Goal: Understand process/instructions

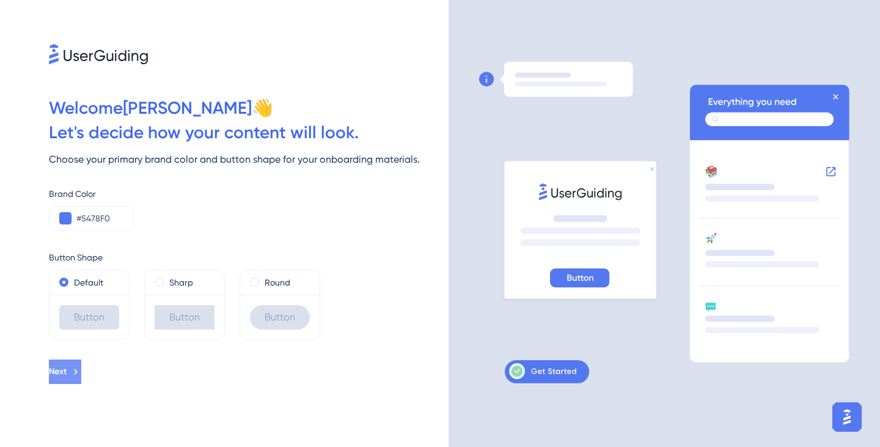
click at [67, 369] on span "Next" at bounding box center [58, 371] width 18 height 15
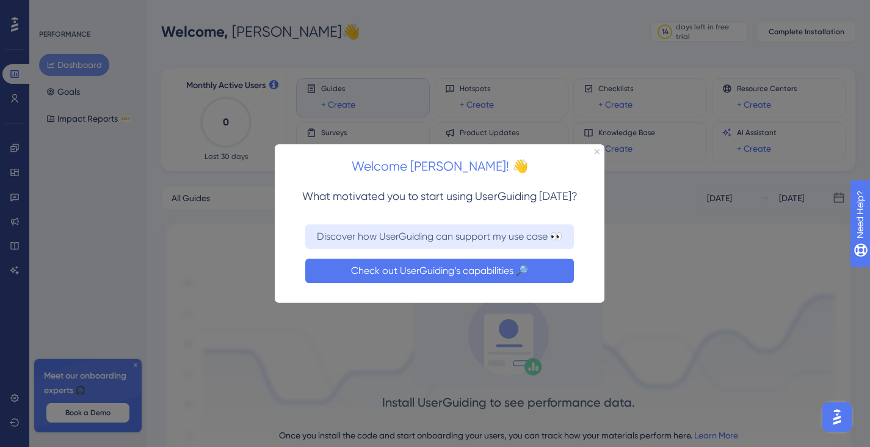
click at [437, 270] on button "Check out UserGuiding’s capabilities 🔎" at bounding box center [439, 270] width 269 height 24
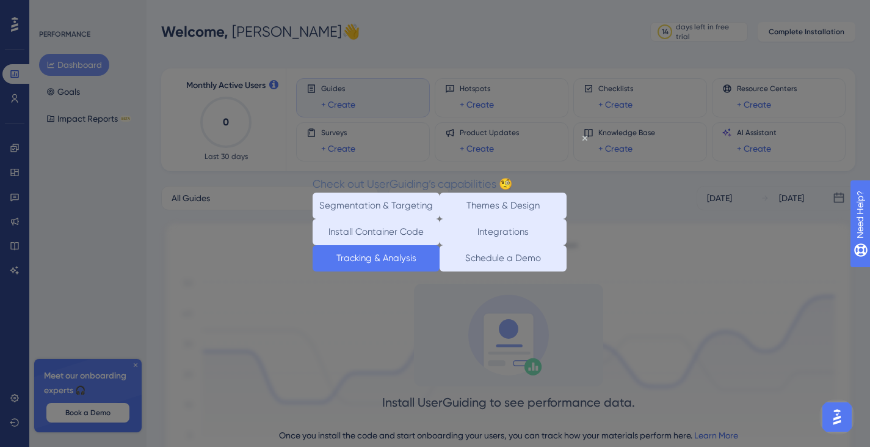
click at [375, 271] on button "Tracking & Analysis" at bounding box center [376, 258] width 127 height 26
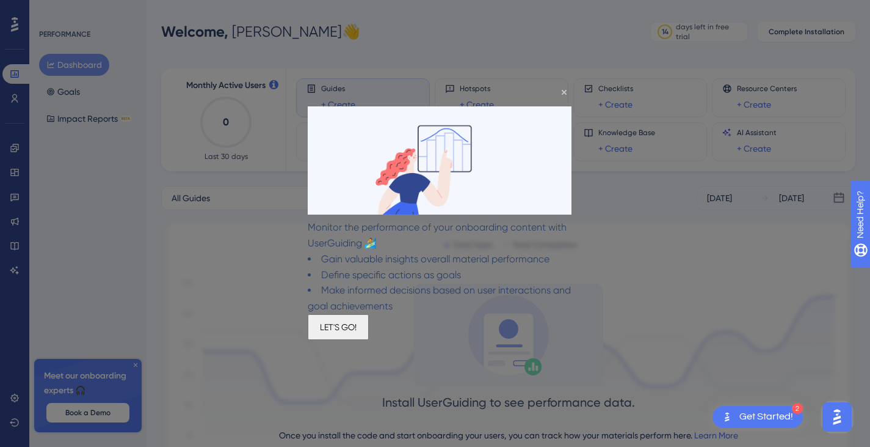
click at [369, 340] on button "LET'S GO!" at bounding box center [338, 327] width 61 height 26
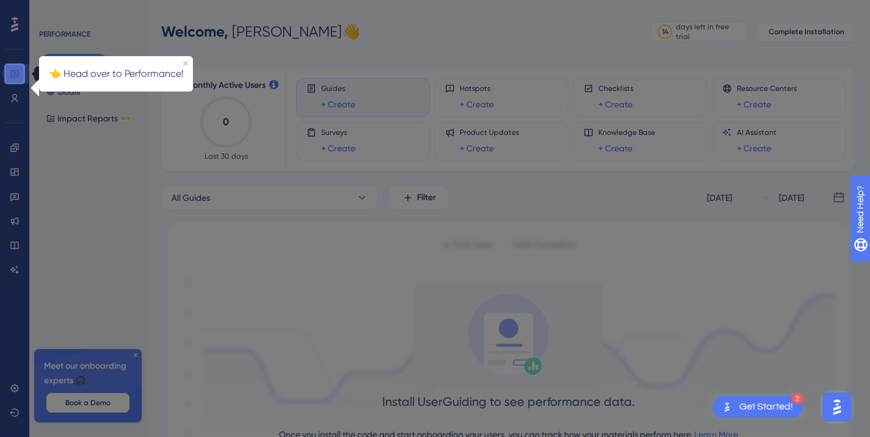
click at [11, 75] on icon at bounding box center [14, 73] width 8 height 7
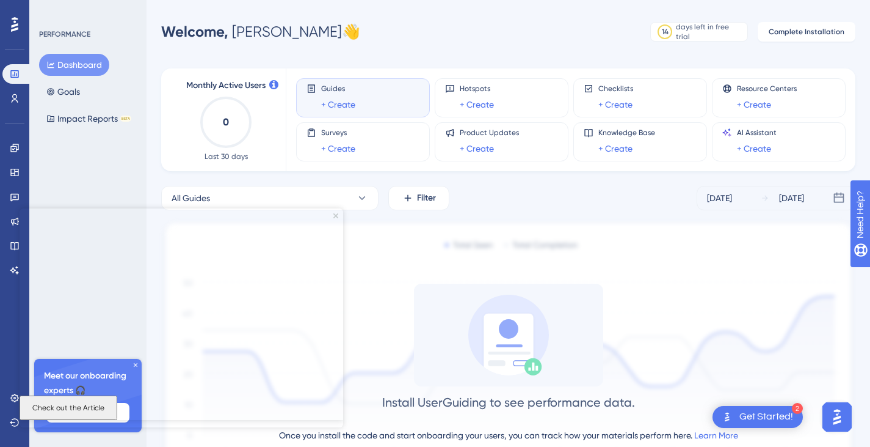
click at [668, 297] on div "Install UserGuiding to see performance data. Once you install the code and star…" at bounding box center [508, 382] width 695 height 198
click at [337, 215] on icon "Close Preview" at bounding box center [336, 215] width 5 height 5
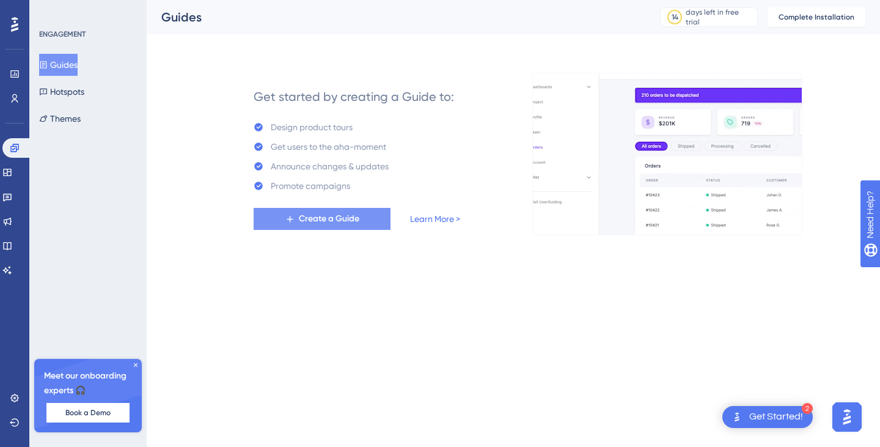
click at [316, 213] on span "Create a Guide" at bounding box center [329, 218] width 60 height 15
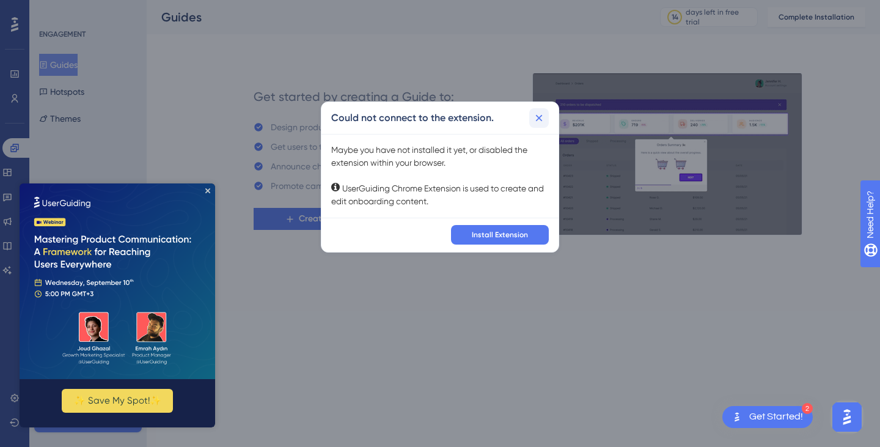
click at [542, 115] on icon at bounding box center [539, 118] width 12 height 12
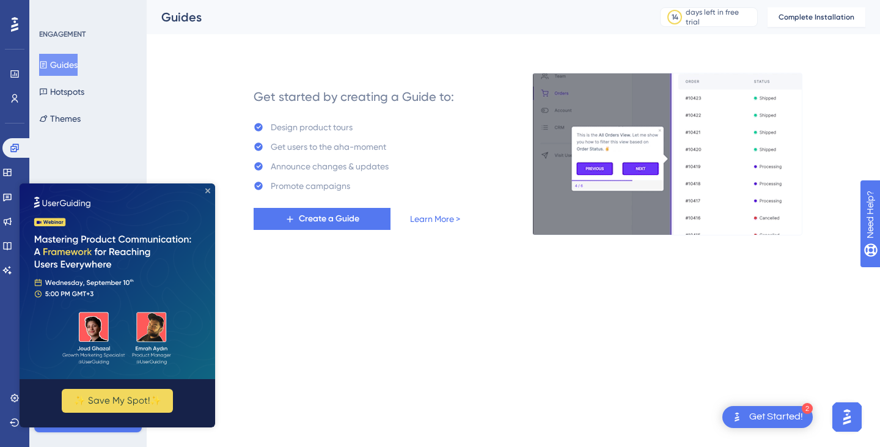
click at [208, 189] on icon "Close Preview" at bounding box center [207, 190] width 5 height 5
